Goal: Task Accomplishment & Management: Complete application form

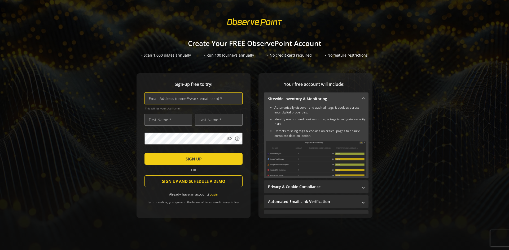
click at [192, 98] on input "text" at bounding box center [194, 98] width 98 height 12
type input "[EMAIL_ADDRESS][DOMAIN_NAME]"
click at [167, 119] on input "text" at bounding box center [168, 120] width 47 height 12
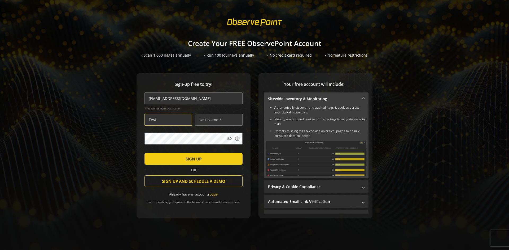
type input "Test"
click at [218, 119] on input "text" at bounding box center [218, 120] width 47 height 12
type input "Test"
click at [192, 158] on span "SIGN UP" at bounding box center [194, 159] width 16 height 10
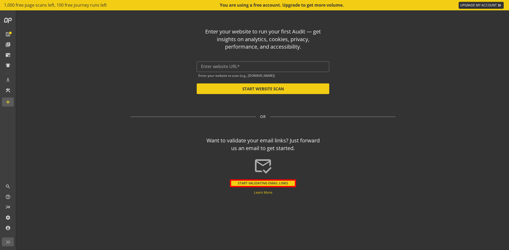
click at [263, 183] on button "START VALIDATING EMAIL LINKS" at bounding box center [263, 183] width 66 height 8
